Goal: Task Accomplishment & Management: Complete application form

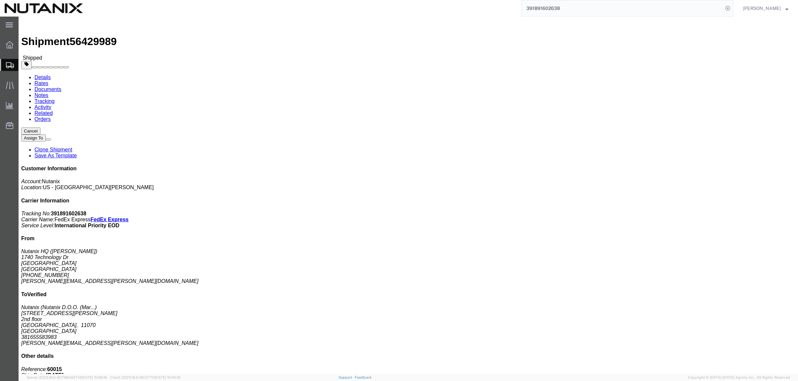
scroll to position [154, 0]
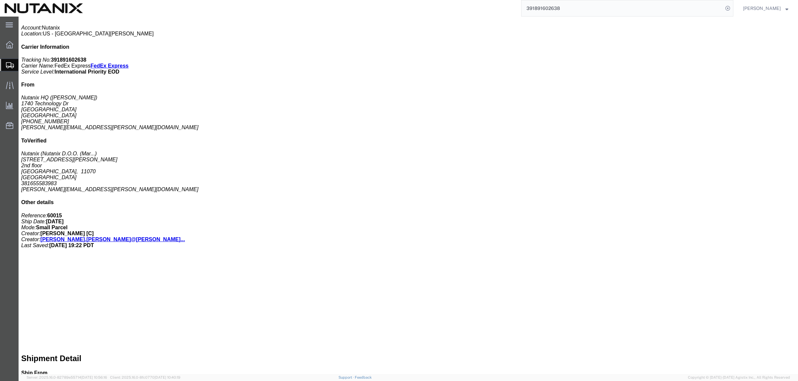
click at [0, 0] on span "Create Shipment" at bounding box center [0, 0] width 0 height 0
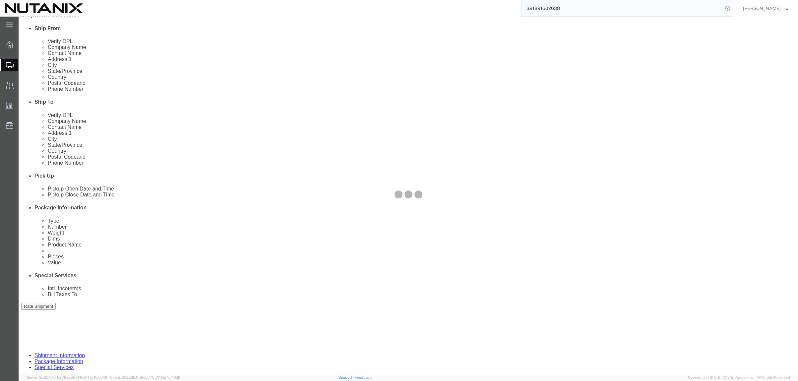
scroll to position [154, 0]
select select
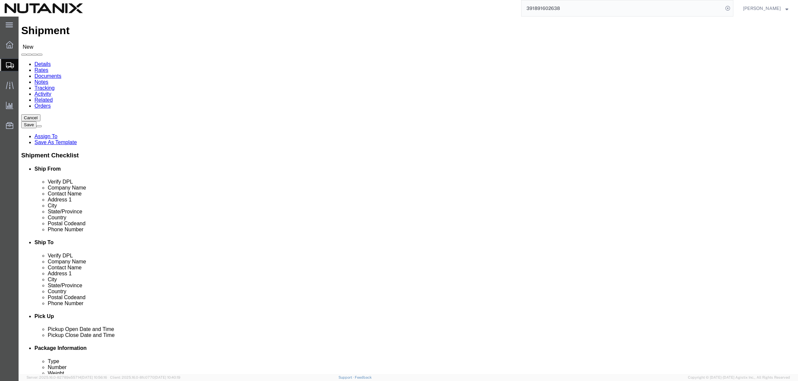
scroll to position [0, 0]
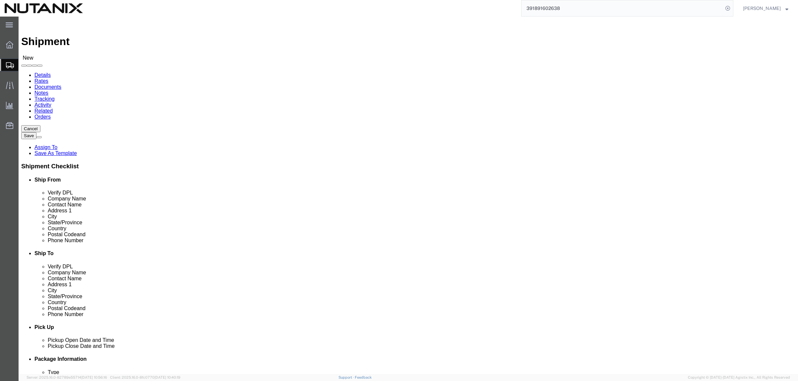
click input "text"
type input "[PERSON_NAME]"
click p "- Nutanix HQ - ([PERSON_NAME]) [STREET_ADDRESS]"
select select "CA"
type input "[PERSON_NAME]"
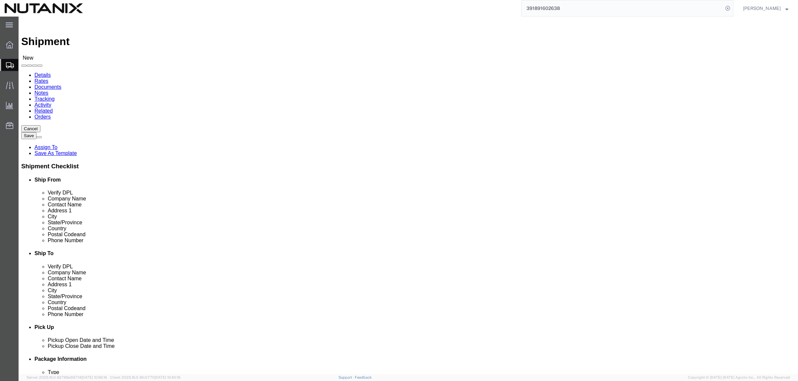
click div "Location My Profile Location [GEOGRAPHIC_DATA] - [GEOGRAPHIC_DATA] [GEOGRAPHIC_…"
click input "text"
type input "[PERSON_NAME]"
drag, startPoint x: 483, startPoint y: 123, endPoint x: 419, endPoint y: 123, distance: 64.0
click div "Company Name [PERSON_NAME]"
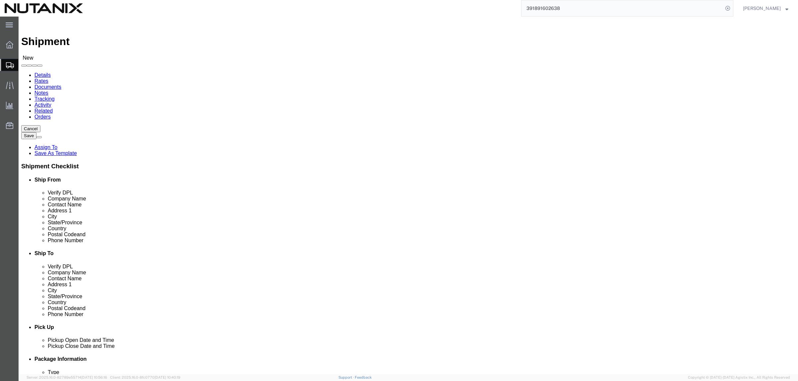
click input "text"
paste input "[PERSON_NAME]"
type input "[PERSON_NAME]"
type input "19950 Catamaran Ct"
type input "[PERSON_NAME]"
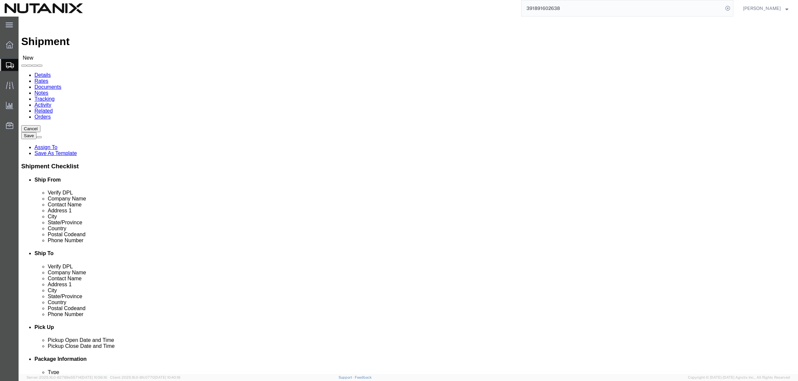
type input "c"
type input "ca"
type input "c"
type input "north ca"
type input "28031"
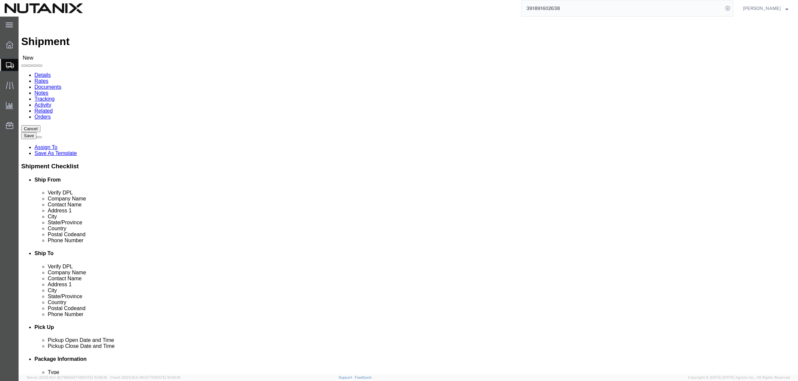
click input "text"
paste input "[PERSON_NAME][EMAIL_ADDRESS][PERSON_NAME][DOMAIN_NAME]"
type input "[PERSON_NAME][EMAIL_ADDRESS][PERSON_NAME][DOMAIN_NAME]"
type input "[PHONE_NUMBER]"
drag, startPoint x: 167, startPoint y: 224, endPoint x: 112, endPoint y: 206, distance: 58.3
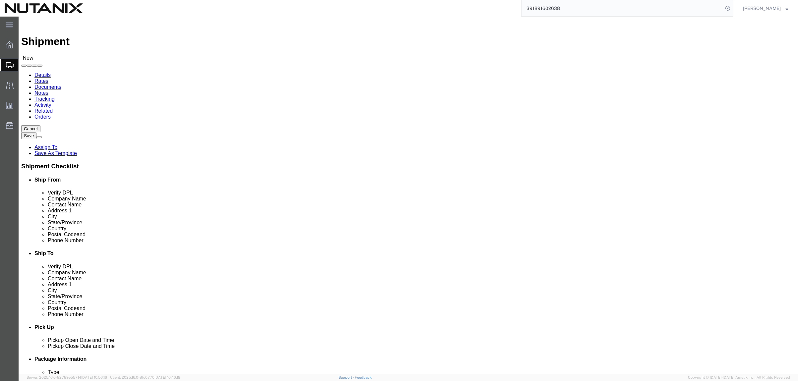
click div "Location My Profile Location [GEOGRAPHIC_DATA] - [GEOGRAPHIC_DATA] [GEOGRAPHIC_…"
click input "text"
paste input "[PHONE_NUMBER]"
type input "[PHONE_NUMBER]"
click input "text"
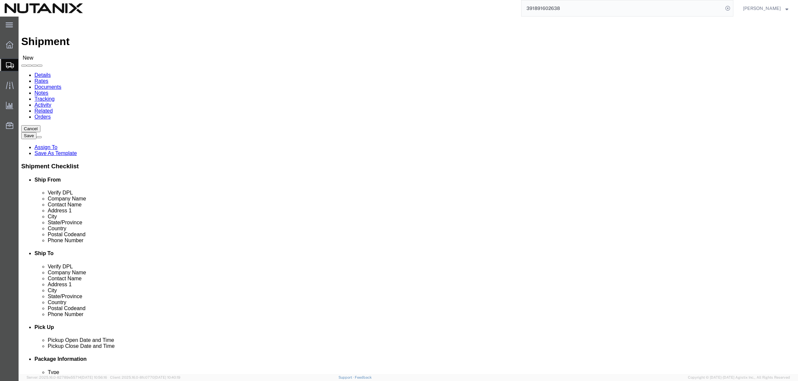
type input "3025"
click div "Pickup Date and Time"
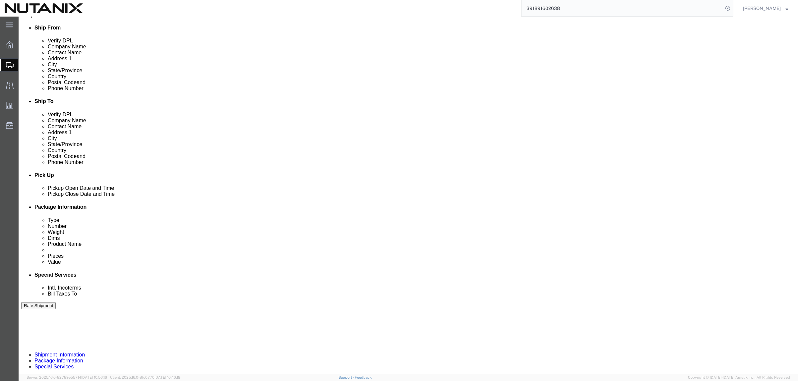
scroll to position [166, 0]
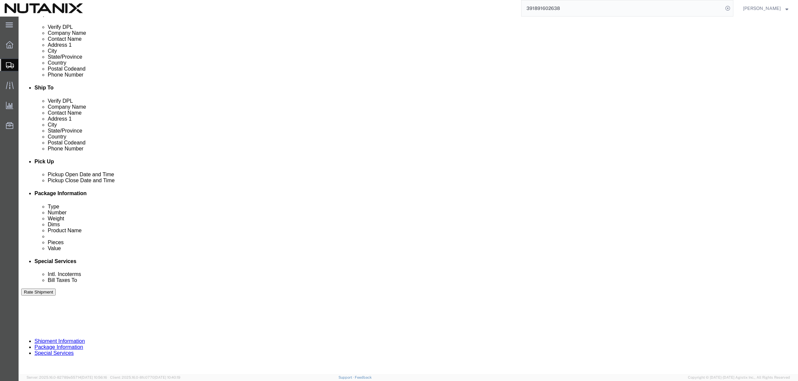
click div "[DATE] 3:00 PM"
type input "4:00 PM"
click button "Apply"
click input "text"
type input "70007"
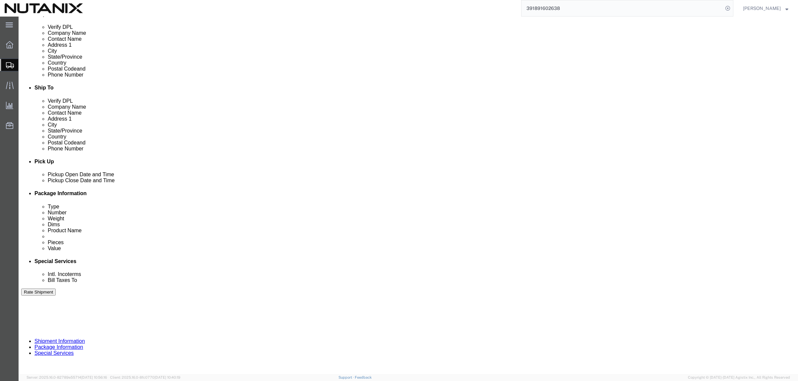
select select "PURCHORD"
type input "."
type input "Spark Swag"
click select "Select Air Less than Truckload Multi-Leg Ocean Freight Rail Small Parcel Truckl…"
select select "SMAL"
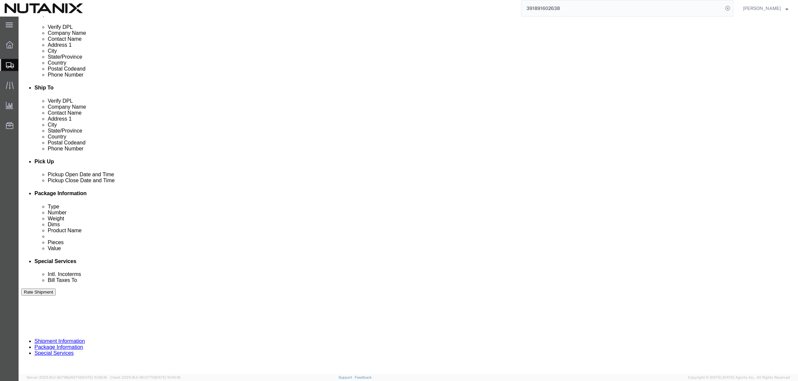
click select "Select Air Less than Truckload Multi-Leg Ocean Freight Rail Small Parcel Truckl…"
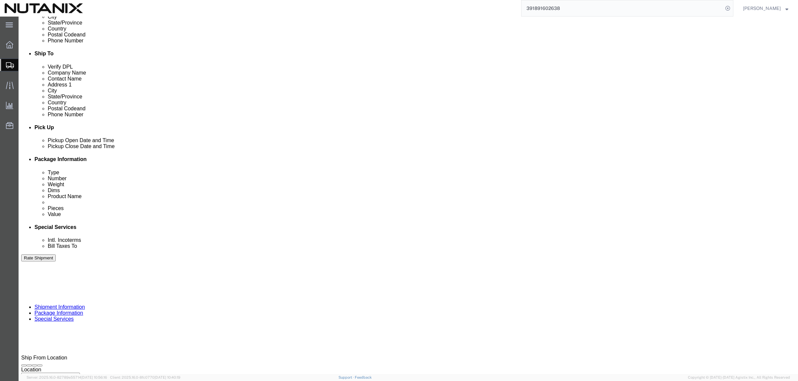
scroll to position [211, 0]
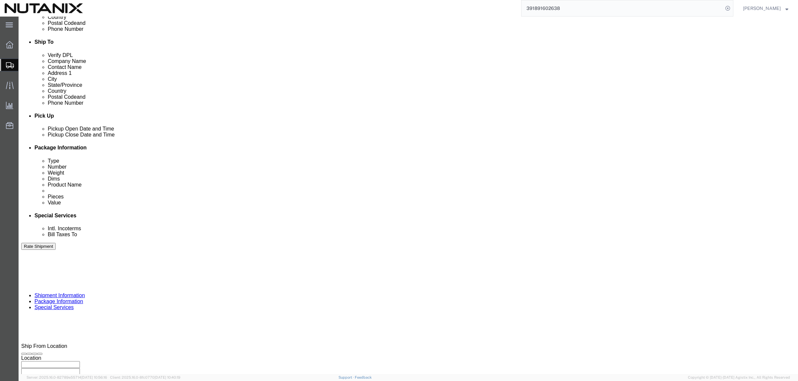
click button "Continue"
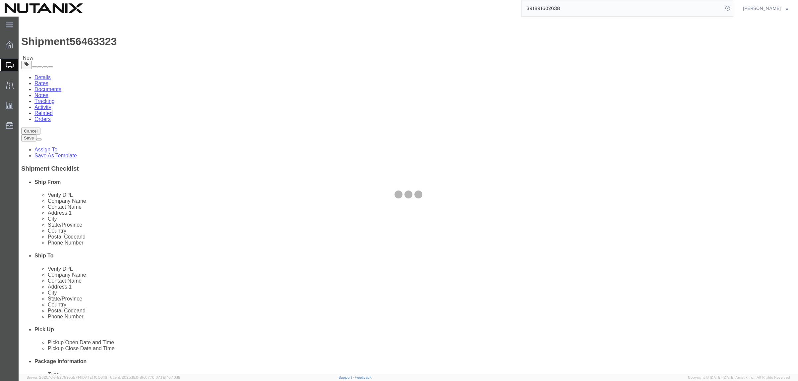
select select "YRPK"
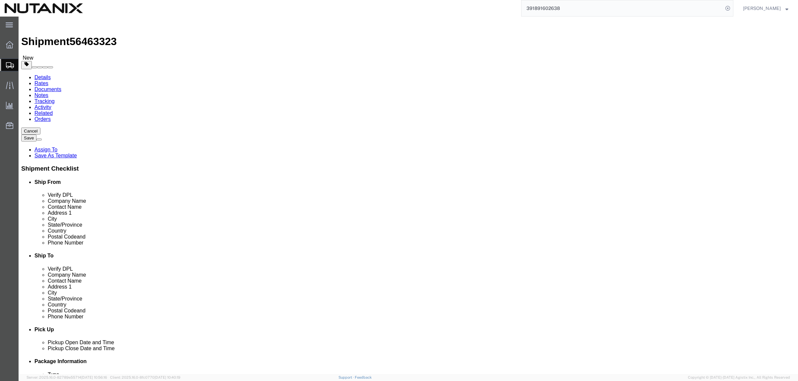
click input "text"
type input "12"
type input "10"
type input "4"
type input "2.30"
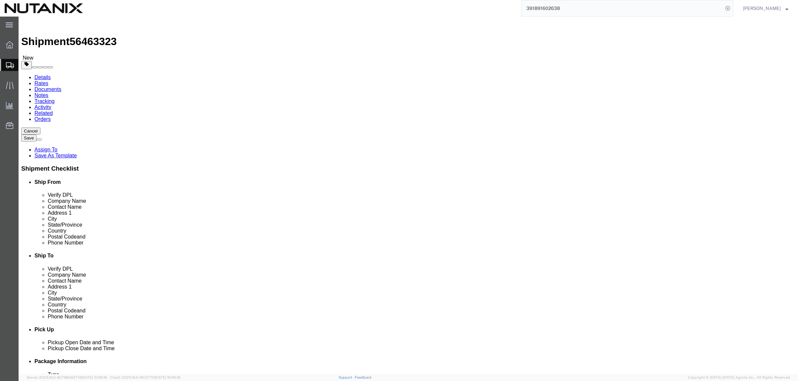
click div "x Package Type Select Envelope Large Box Medium Box PAK Rack Small Box Tube You…"
click div "Previous Continue"
click button "Continue"
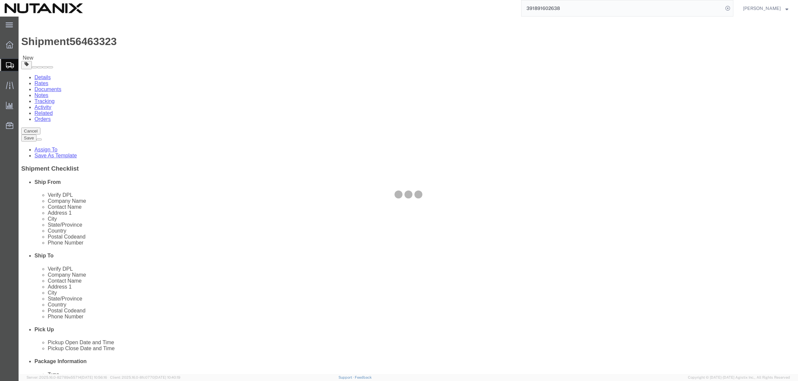
select select
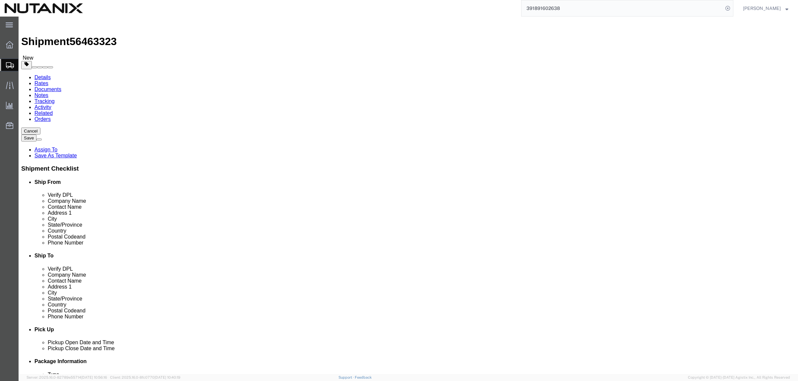
click icon
click link "Add Content"
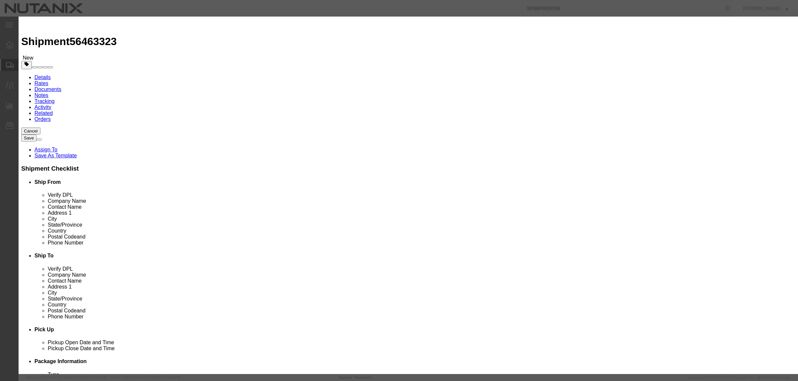
click input "text"
type input "g"
type input "J"
type input "Spark T-shirt"
type input "1"
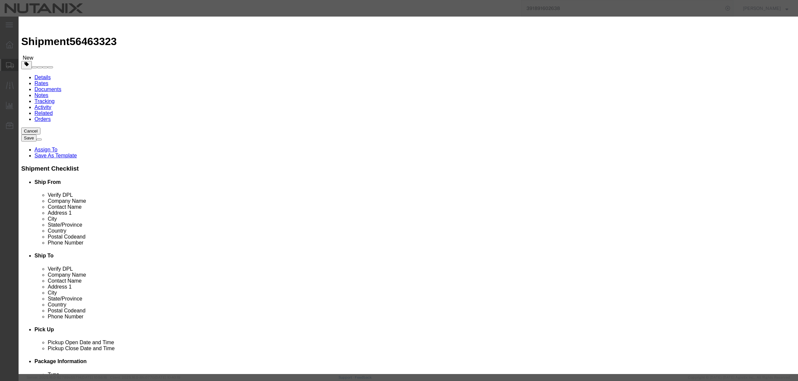
type input "15"
select select "USD"
click button "Save & Close"
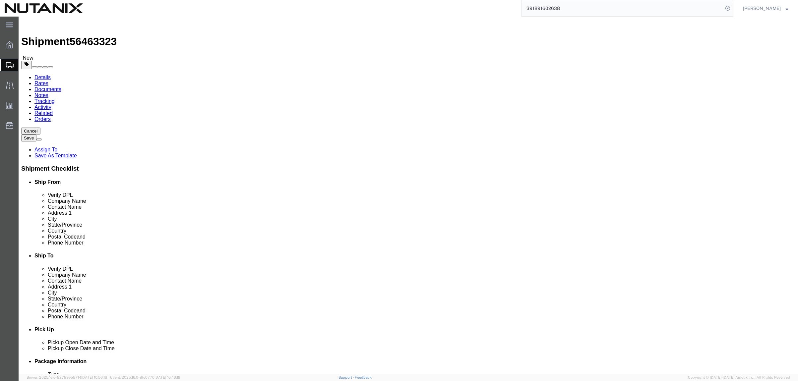
click link "Add Content"
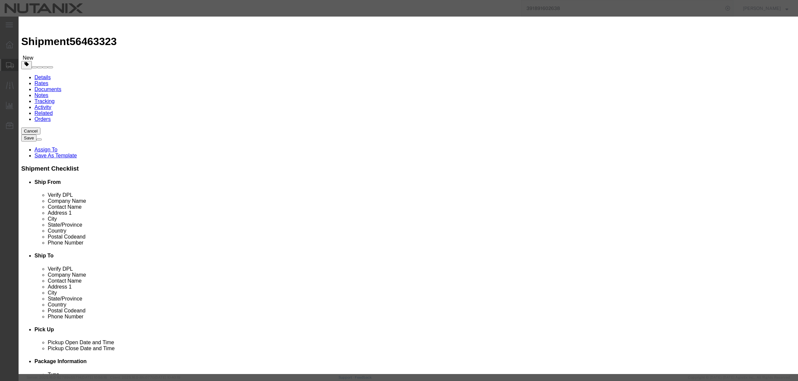
click input "text"
type input "Spark Sweater"
type input "1"
type input "30"
select select "USD"
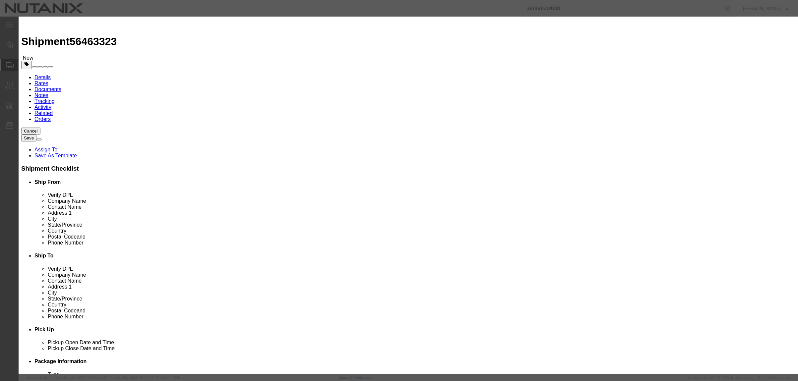
click button "Save & Close"
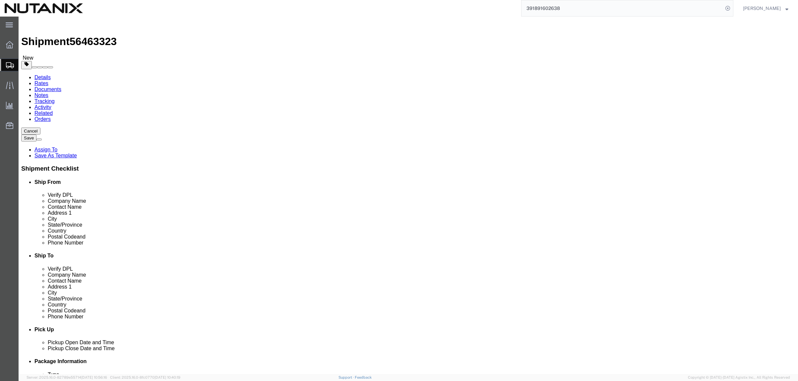
click button "Continue"
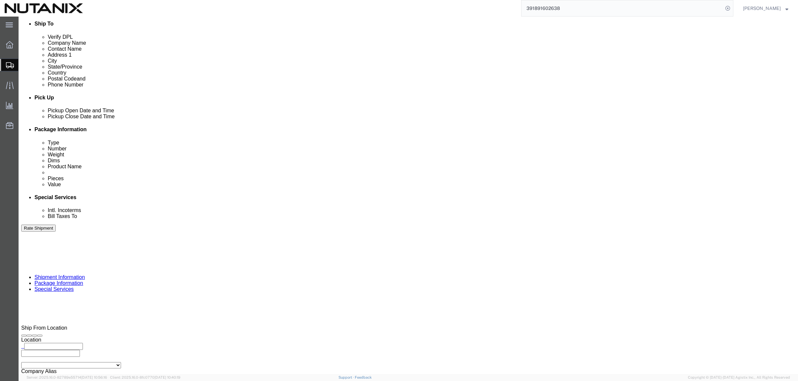
scroll to position [331, 0]
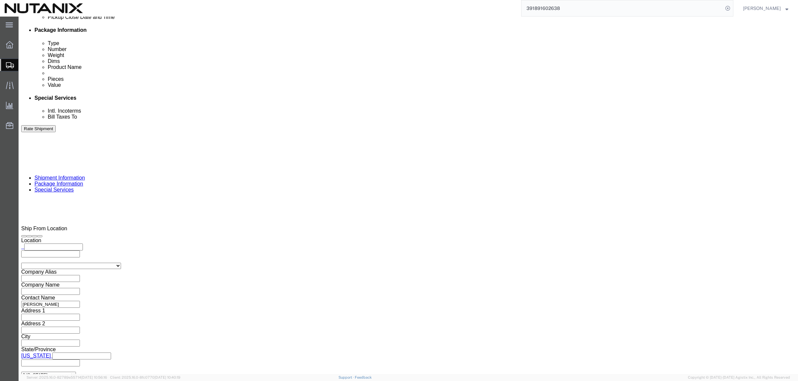
click button "Rate Shipment"
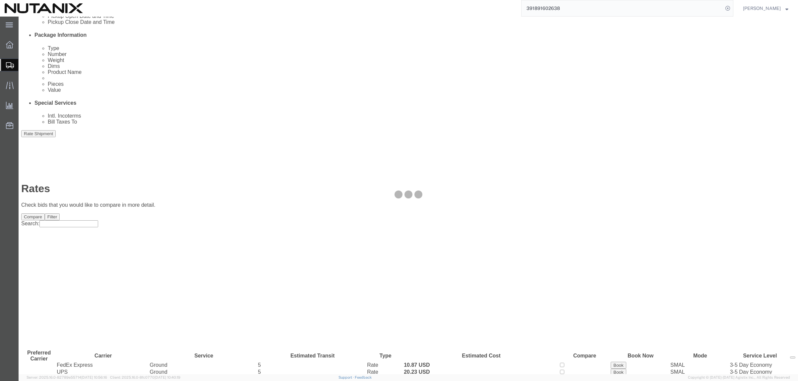
scroll to position [0, 0]
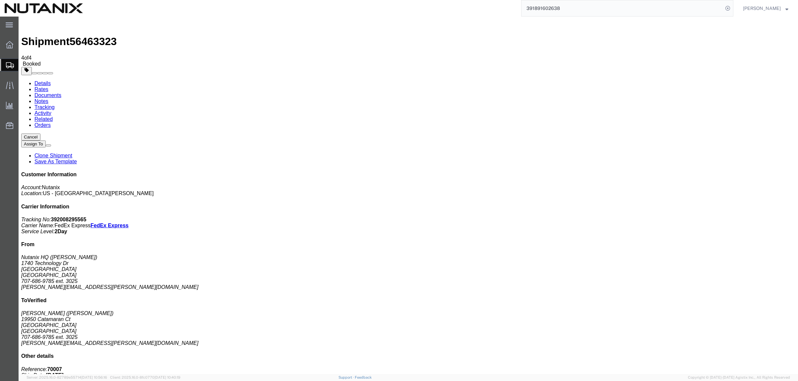
click at [570, 8] on input "391891602638" at bounding box center [621, 8] width 201 height 16
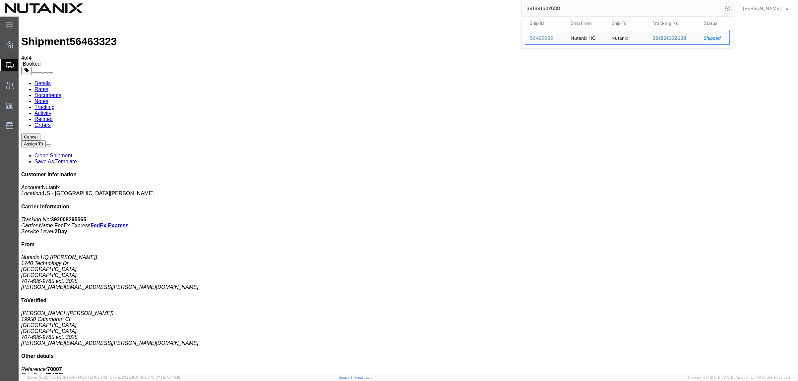
drag, startPoint x: 570, startPoint y: 8, endPoint x: 370, endPoint y: -1, distance: 200.0
click at [370, 0] on html "main_menu Created with Sketch. Collapse Menu Overview Shipments Shipment Manage…" at bounding box center [399, 190] width 798 height 381
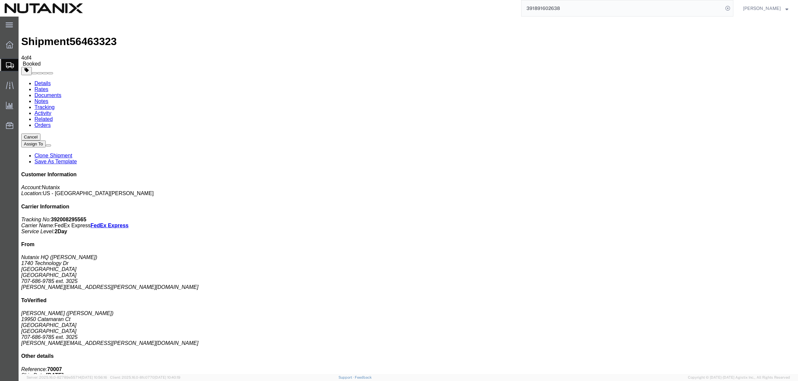
paste input "56454986"
type input "56454986"
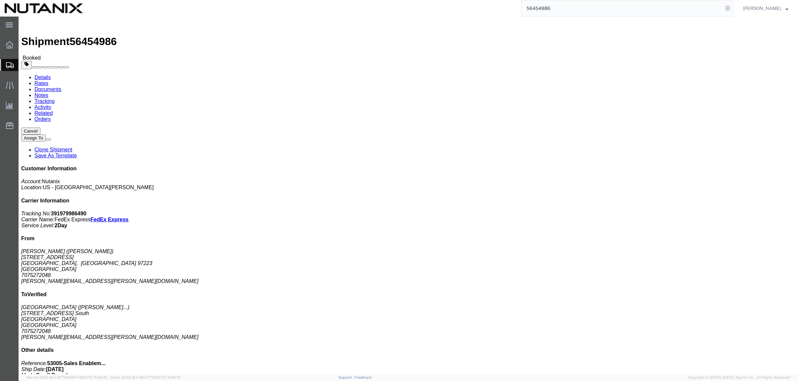
click link "Clone Shipment"
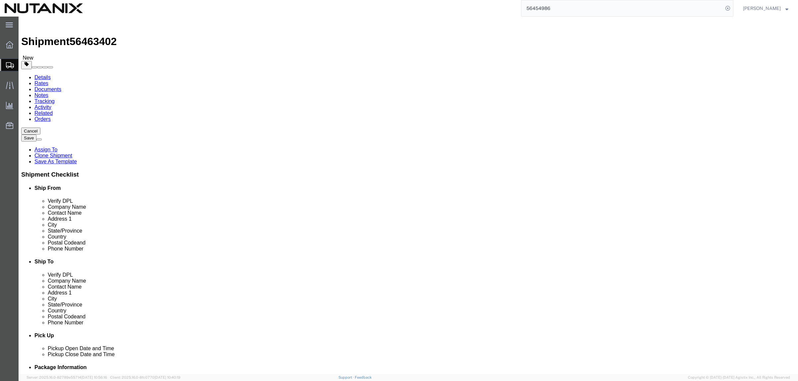
drag, startPoint x: 776, startPoint y: 49, endPoint x: 165, endPoint y: 129, distance: 616.8
click input "[PERSON_NAME]"
drag, startPoint x: 163, startPoint y: 142, endPoint x: 104, endPoint y: 143, distance: 58.3
click div "Location Select Select My Profile Location [GEOGRAPHIC_DATA] - [GEOGRAPHIC_DATA…"
click input "[PERSON_NAME]"
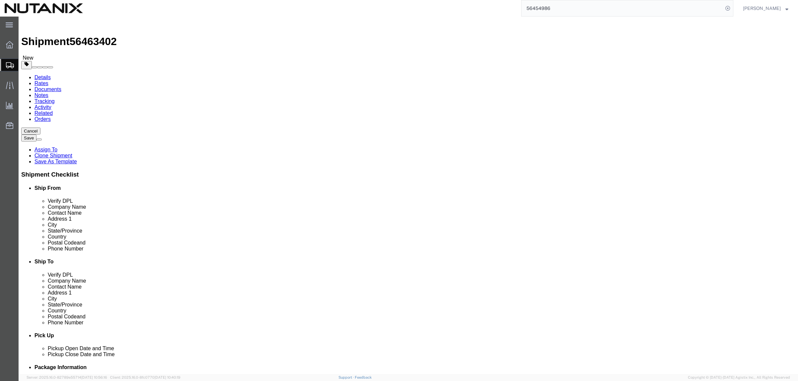
drag, startPoint x: 152, startPoint y: 136, endPoint x: 108, endPoint y: 132, distance: 44.2
click div "Contact Name [PERSON_NAME]"
type input "[PERSON_NAME]"
click p "- Nutanix HQ - ([PERSON_NAME]) [STREET_ADDRESS]"
type input "95110"
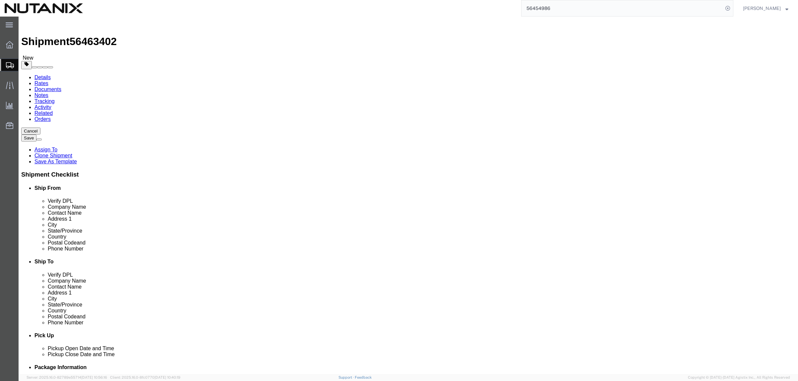
type input "[PHONE_NUMBER]"
type input "3025"
type input "[PERSON_NAME][EMAIL_ADDRESS][PERSON_NAME][DOMAIN_NAME]"
select select "CA"
type input "[PERSON_NAME]"
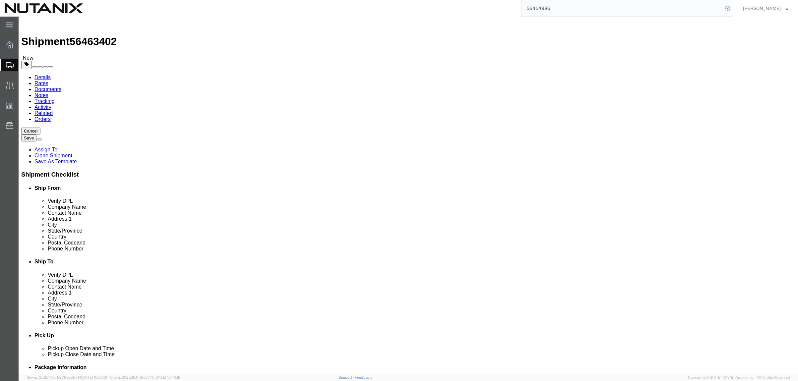
drag, startPoint x: 471, startPoint y: 137, endPoint x: 434, endPoint y: 134, distance: 36.9
click div "[PERSON_NAME] SKO8/18-8/20"
type input "[PERSON_NAME] Nutanix SKO8/18-8/20"
drag, startPoint x: 519, startPoint y: 238, endPoint x: 361, endPoint y: 237, distance: 157.4
click div "Email [PERSON_NAME][EMAIL_ADDRESS][PERSON_NAME][DOMAIN_NAME]"
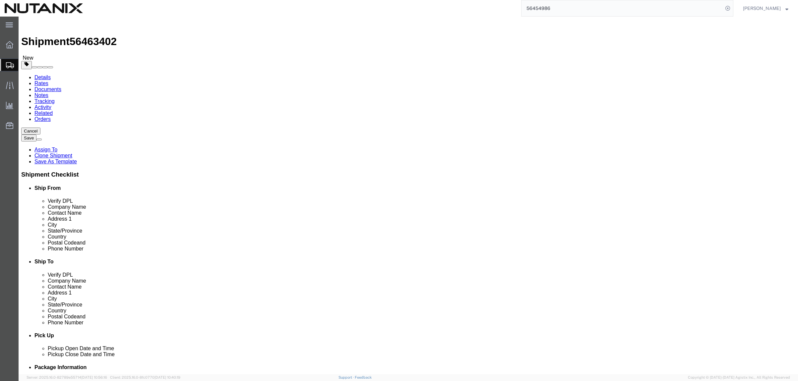
paste input "[PERSON_NAME].[PERSON_NAME]"
type input "[PERSON_NAME][EMAIL_ADDRESS][PERSON_NAME][DOMAIN_NAME]"
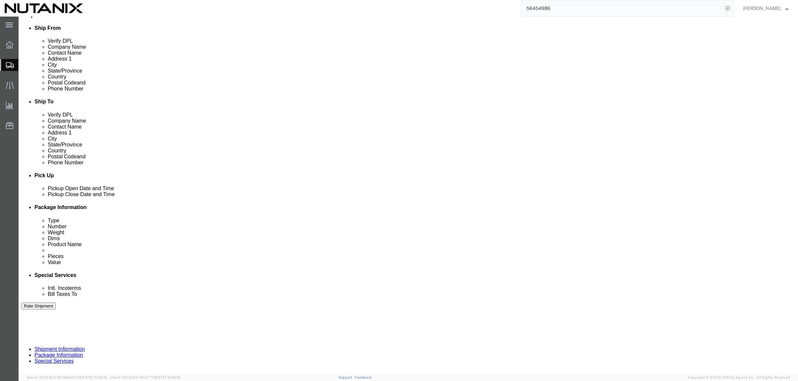
scroll to position [166, 0]
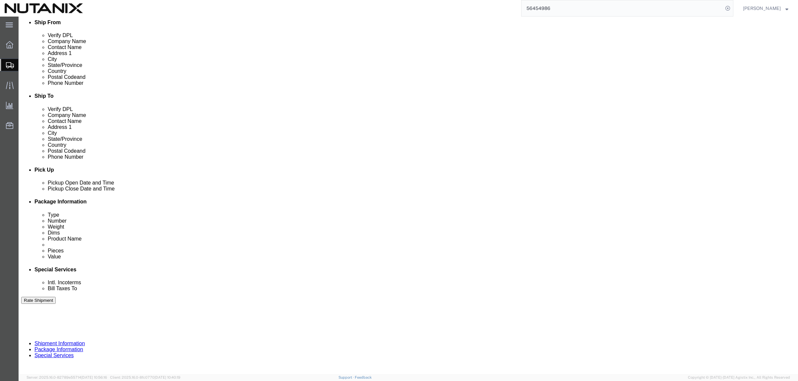
drag, startPoint x: 181, startPoint y: 243, endPoint x: 95, endPoint y: 238, distance: 85.9
click div "Select Account Type Activity ID Airline Appointment Number ASN Batch Request # …"
type input "70007"
click icon
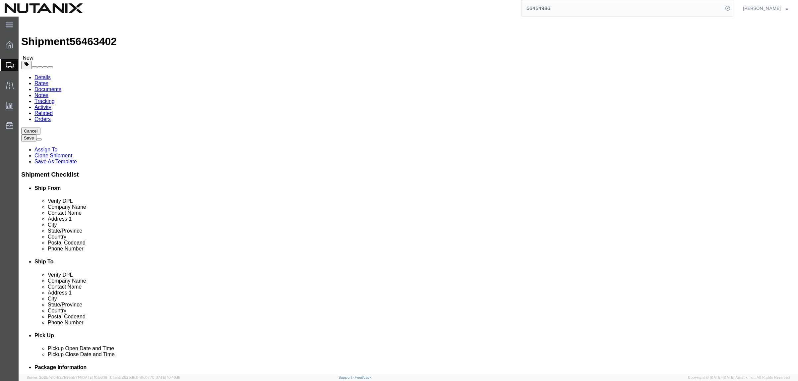
click span "button"
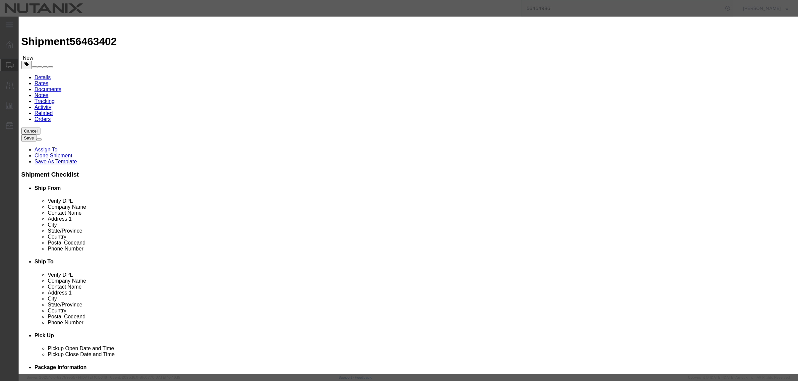
click button "Yes"
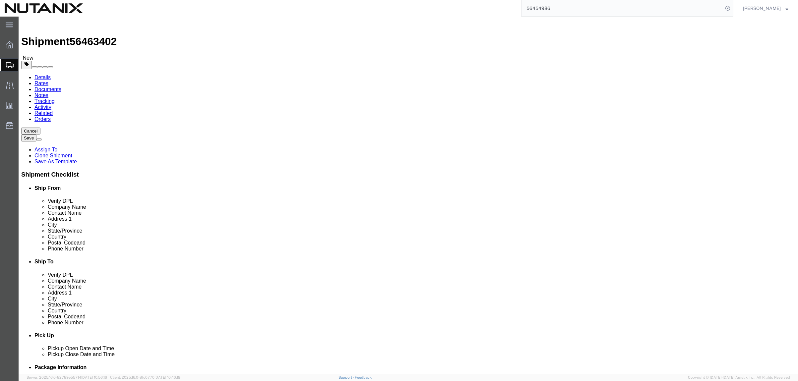
click span "button"
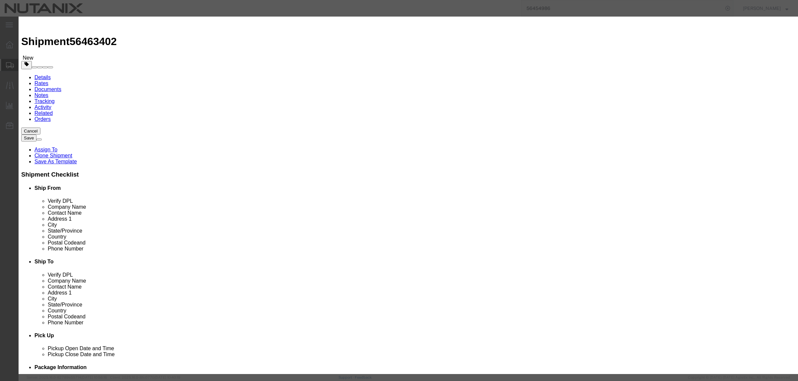
click button "Yes"
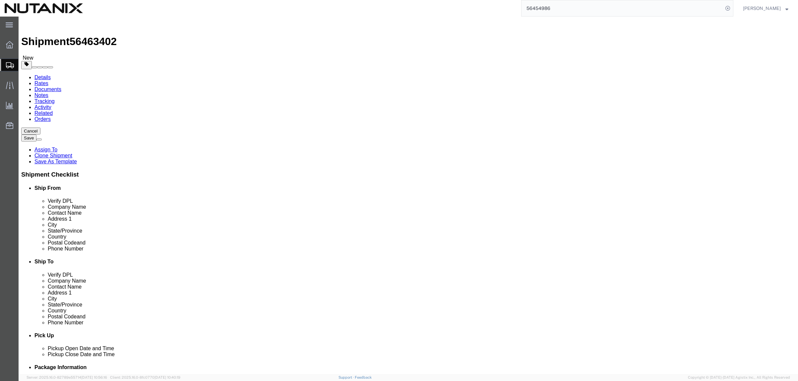
click span "button"
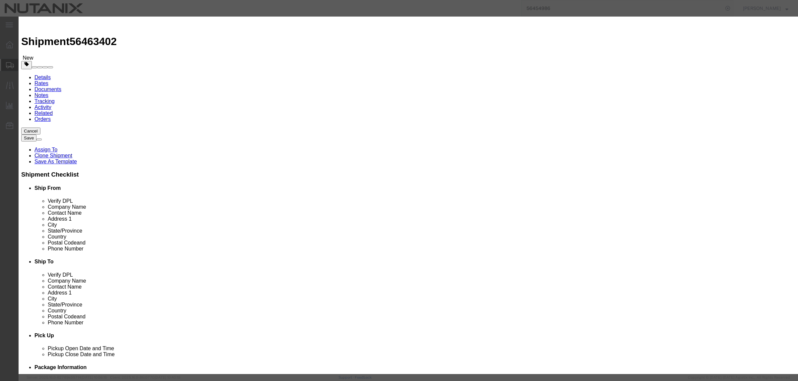
click button "Yes"
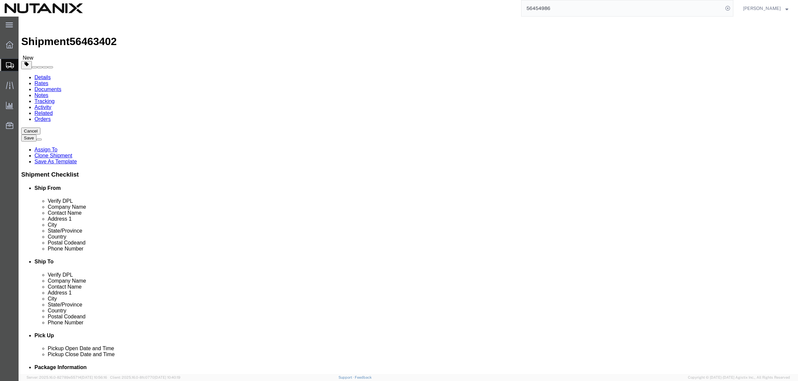
click span "button"
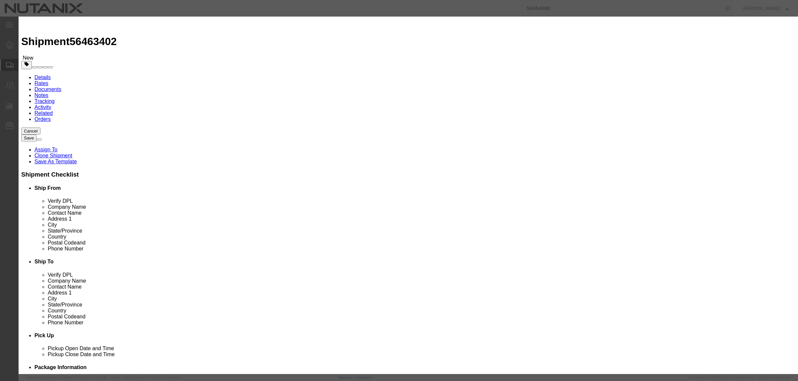
click button "Yes"
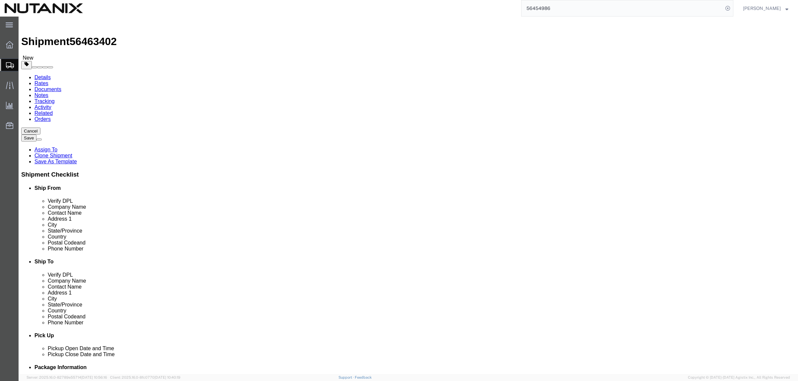
click span "button"
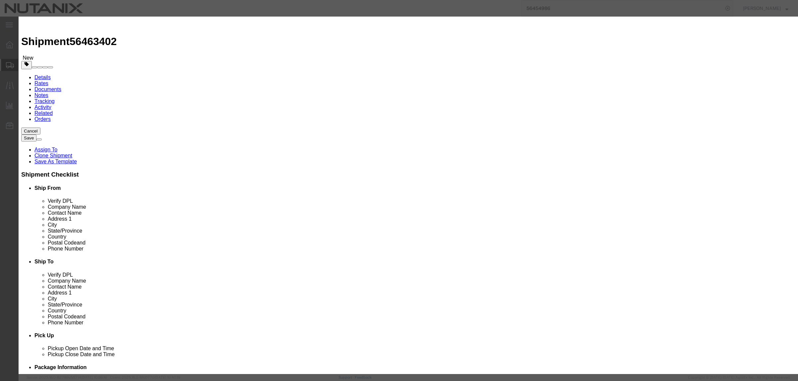
click button "Yes"
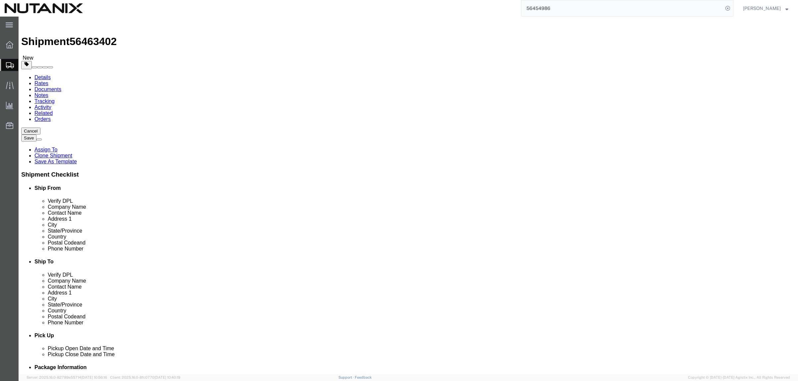
click span "button"
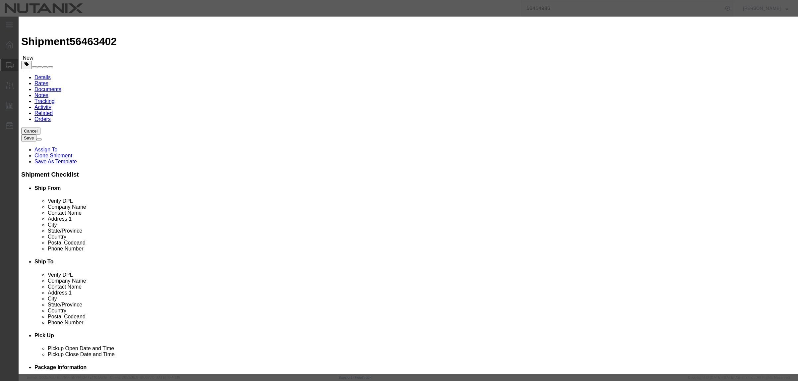
click button "Yes"
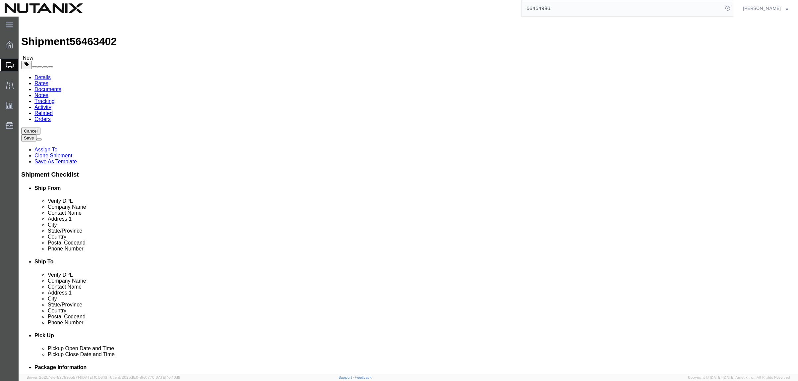
click input "24.00"
drag, startPoint x: 143, startPoint y: 141, endPoint x: 85, endPoint y: 135, distance: 57.7
click div "Package Type Select Envelope Large Box Medium Box PAK Rack Small Box Tube Your …"
type input "16"
type input "12"
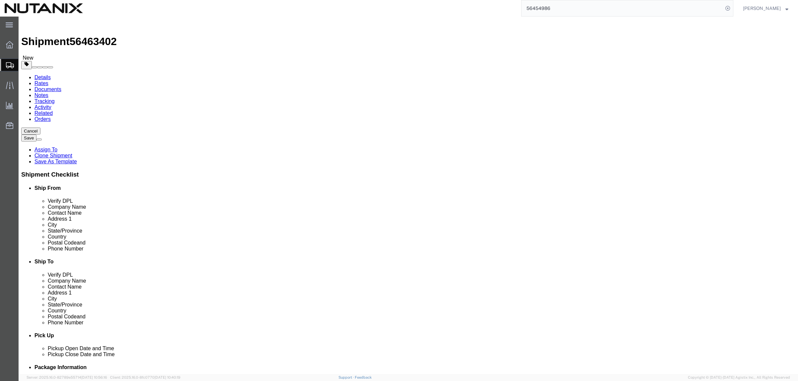
type input "14"
type input "20.25"
click dd "1.00 Each"
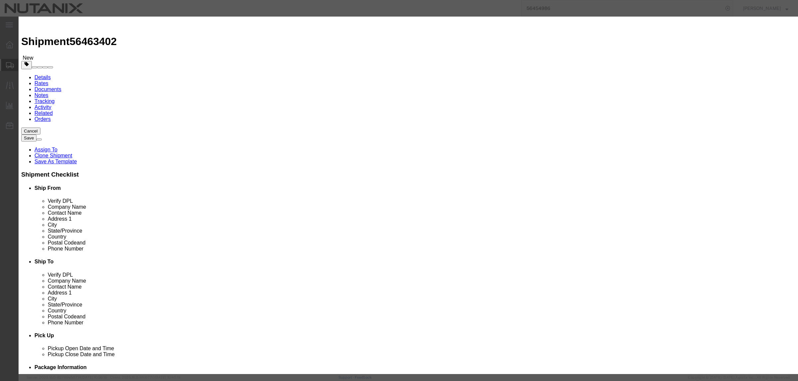
drag, startPoint x: 307, startPoint y: 44, endPoint x: 311, endPoint y: 49, distance: 6.3
click div "Commodity library Product Name SKO Materials Pieces 1.00 Select Bag Barrels 100…"
click input "SKO Materials"
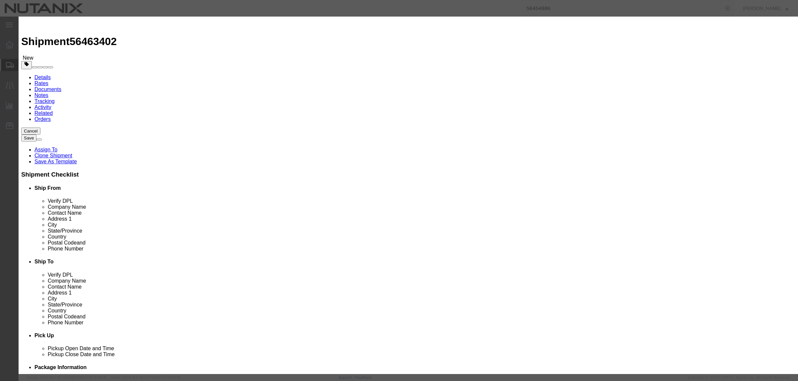
type input "Spark T-shirt"
type input "55"
drag, startPoint x: 303, startPoint y: 77, endPoint x: 159, endPoint y: 56, distance: 145.6
click div "Edit content Commodity library Product Name Spark T-shirt Pieces 55 Select Bag …"
type input "825"
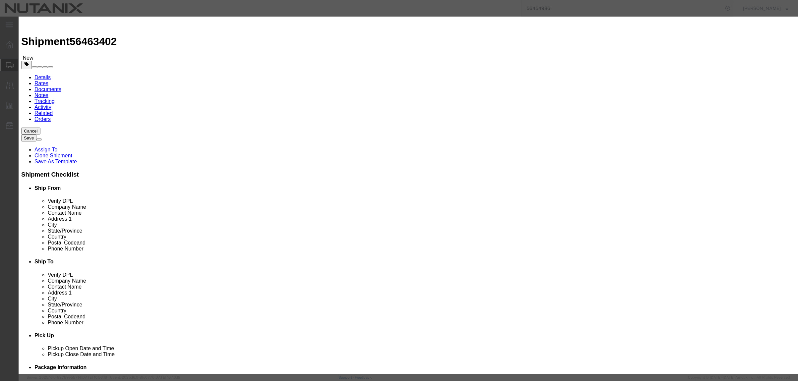
select select "USD"
click button "Save & Close"
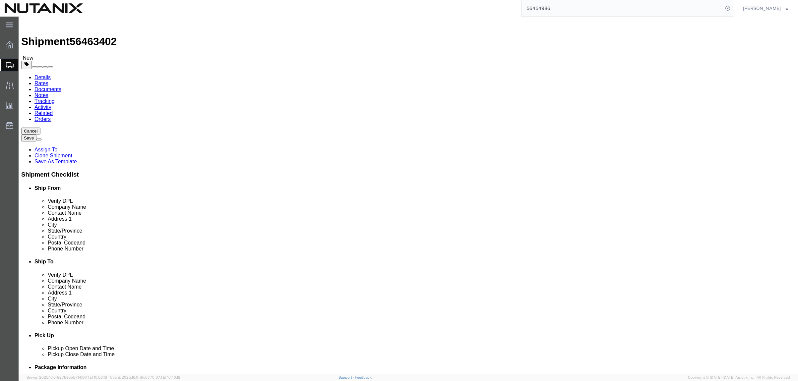
click button "Continue"
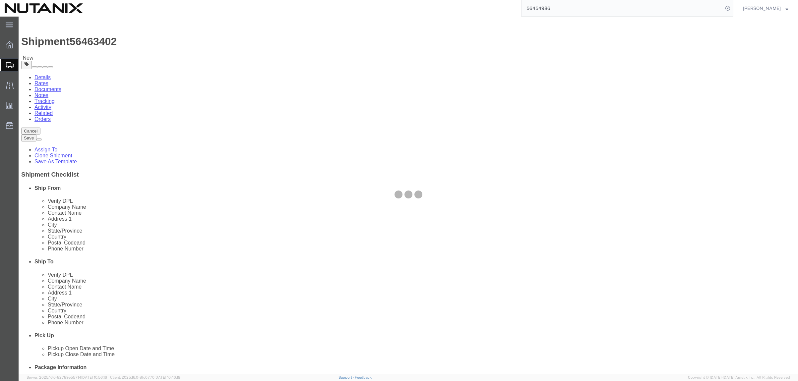
select select
select select "COSTCENTER"
select select "48694"
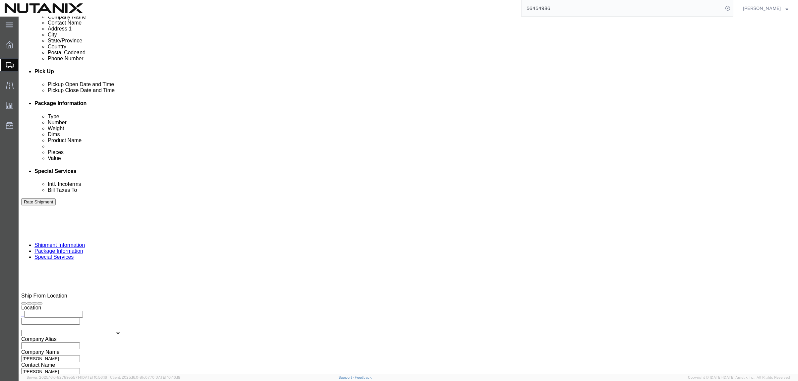
scroll to position [265, 0]
click input "text"
type input "Enter Email Address"
click div "To Enter Email Address Include shipping documents What documents that would lik…"
click icon
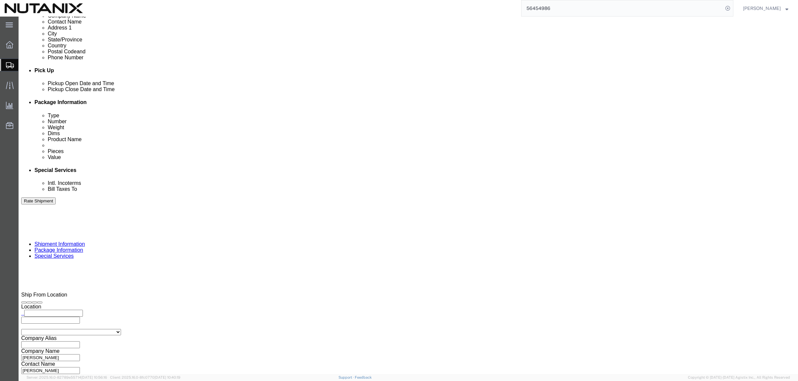
scroll to position [211, 0]
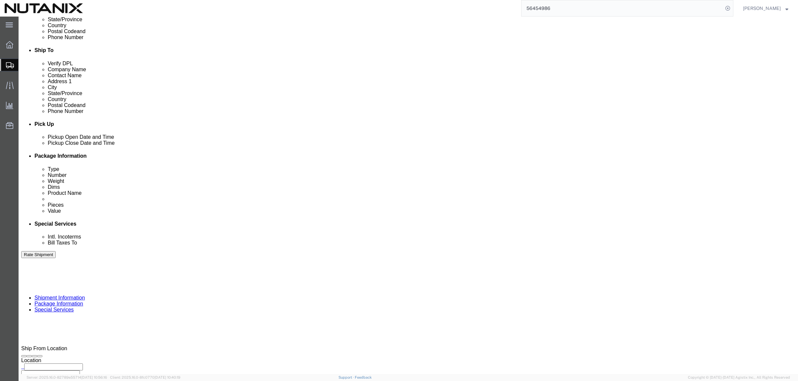
click icon
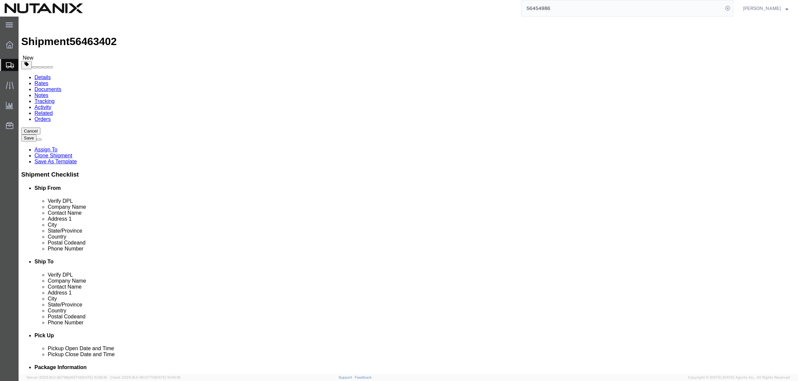
click icon
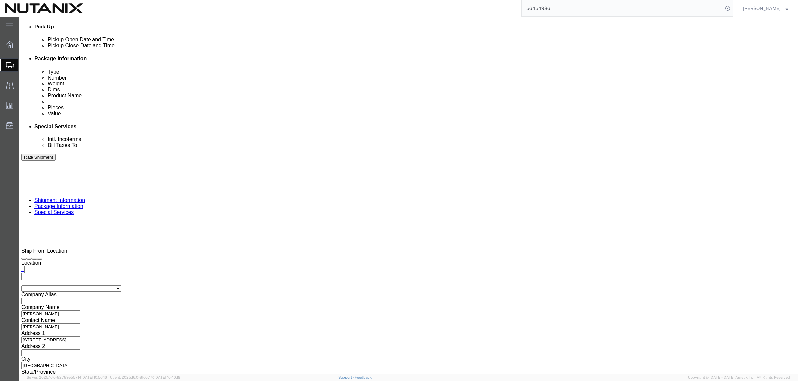
scroll to position [364, 0]
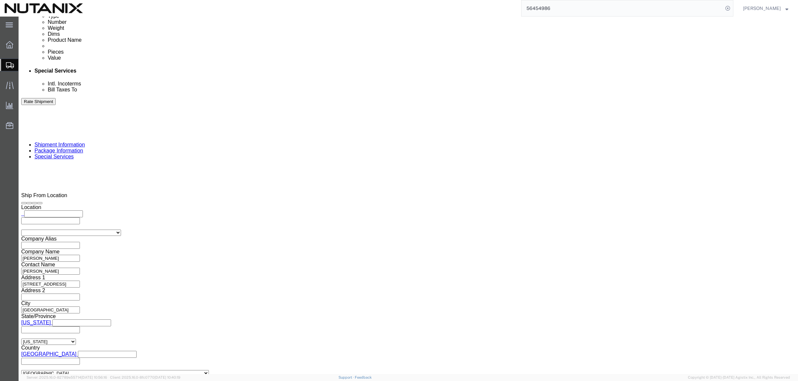
click input "text"
type input "Enter Email Address"
click button "Rate Shipment"
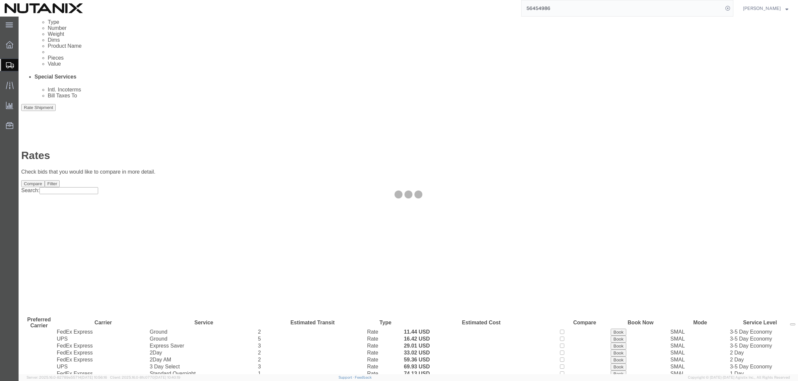
scroll to position [0, 0]
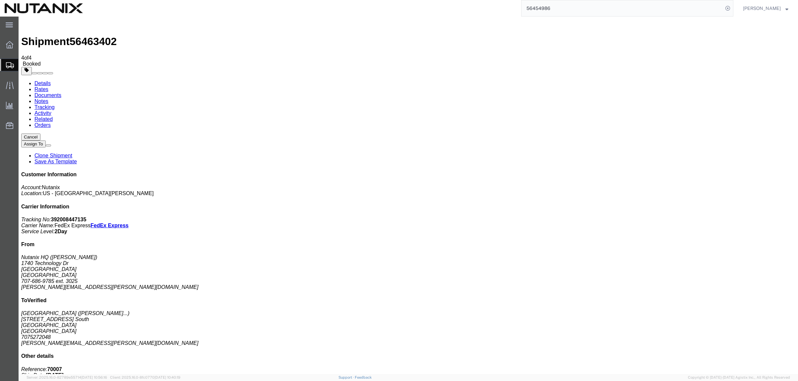
drag, startPoint x: 394, startPoint y: 130, endPoint x: 796, endPoint y: 202, distance: 408.3
